Goal: Task Accomplishment & Management: Manage account settings

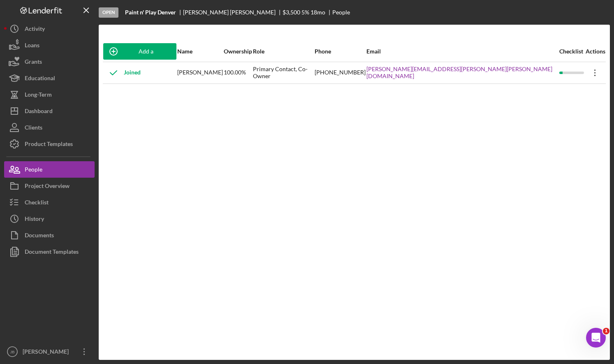
click at [590, 74] on icon "Icon/Overflow" at bounding box center [595, 73] width 21 height 21
click at [429, 165] on div "Add a Participant Name Ownership Role Phone Email Checklist Actions Joined [PER…" at bounding box center [354, 192] width 511 height 302
click at [43, 201] on div "Checklist" at bounding box center [37, 203] width 24 height 19
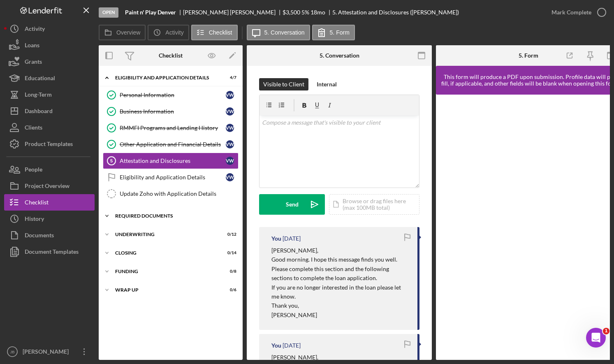
click at [171, 215] on div "REQUIRED DOCUMENTS" at bounding box center [173, 215] width 117 height 5
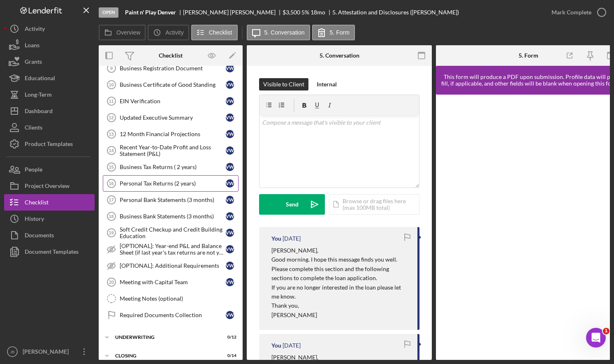
scroll to position [197, 0]
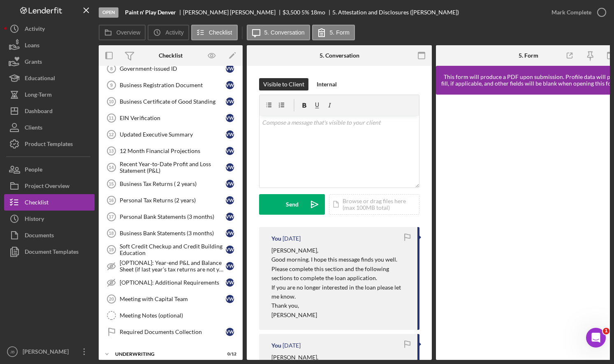
click at [376, 76] on div "Visible to Client Internal v Color teal Color pink Remove color Add row above A…" at bounding box center [339, 292] width 185 height 452
